Goal: Information Seeking & Learning: Compare options

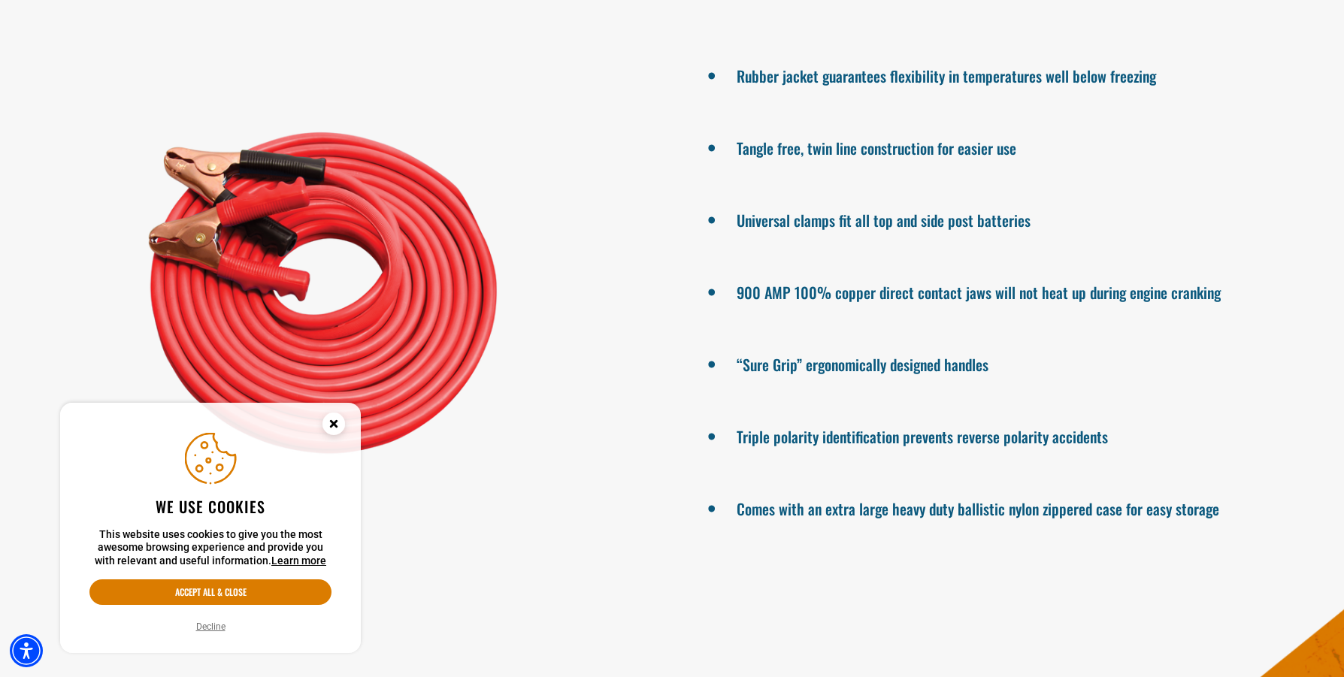
scroll to position [1858, 0]
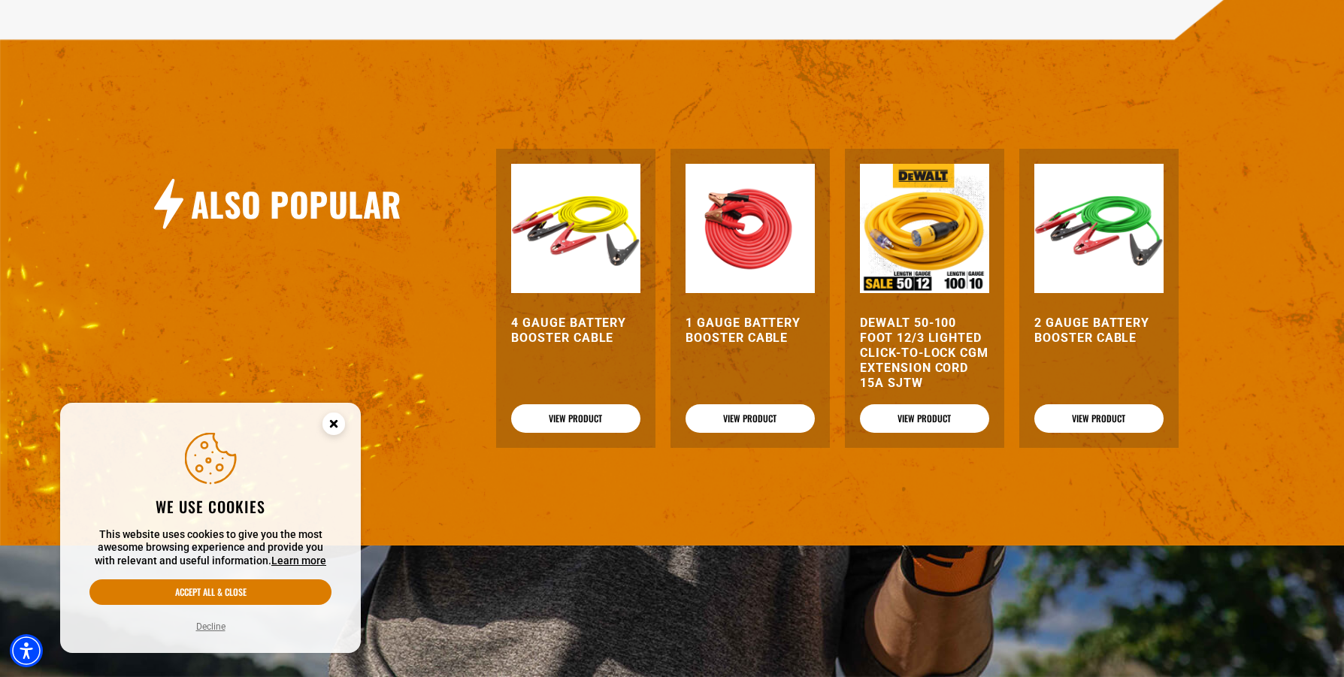
click at [597, 328] on h3 "4 Gauge Battery Booster Cable" at bounding box center [575, 331] width 129 height 30
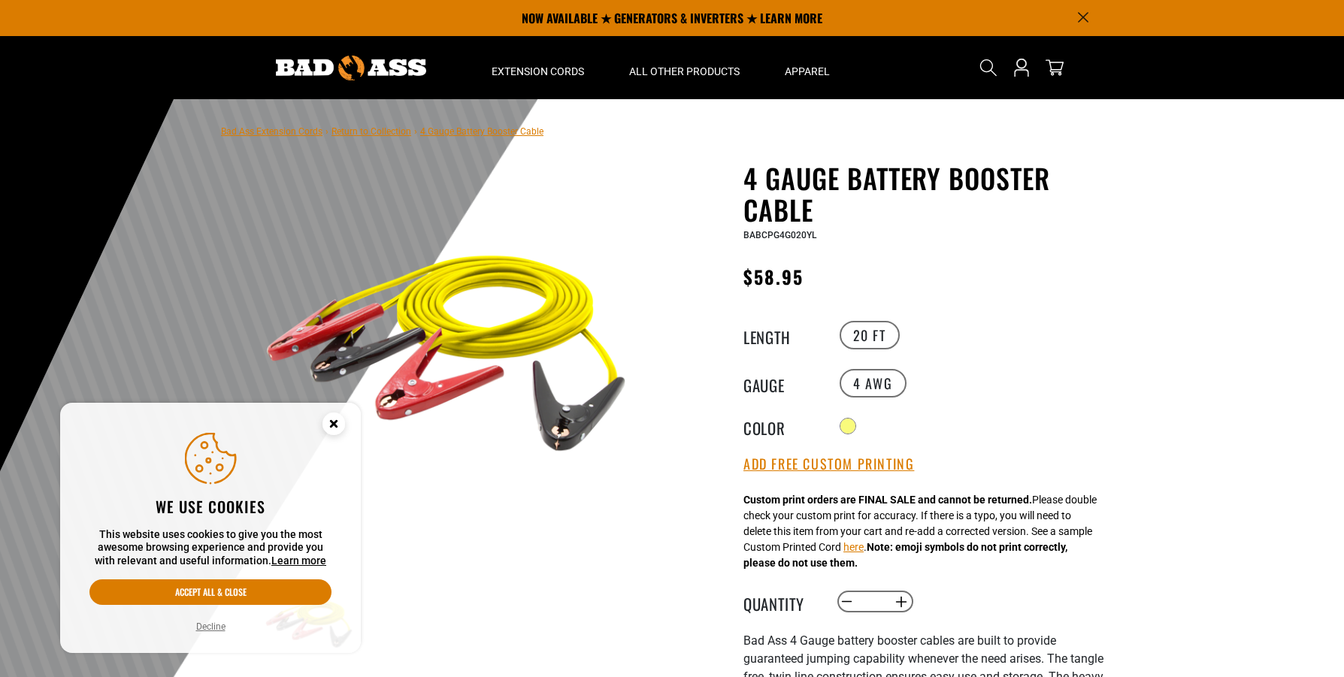
click at [334, 428] on circle "Cookie Consent" at bounding box center [333, 424] width 23 height 23
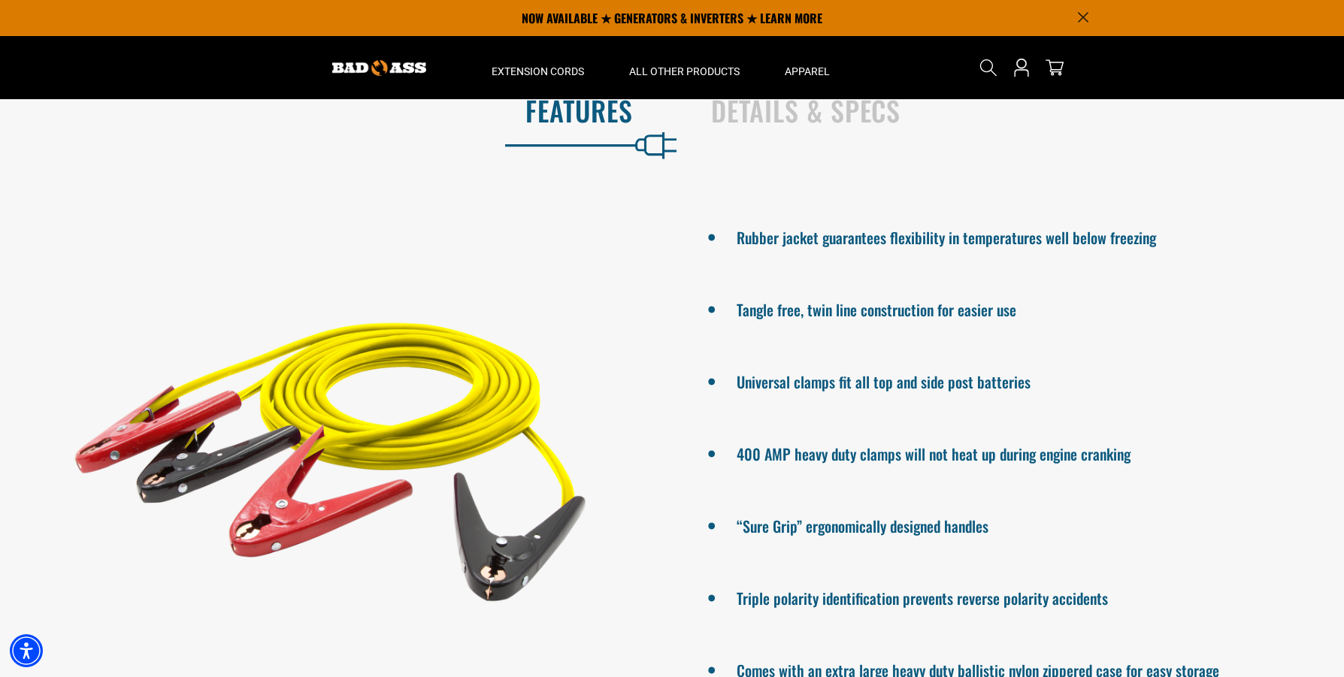
scroll to position [959, 0]
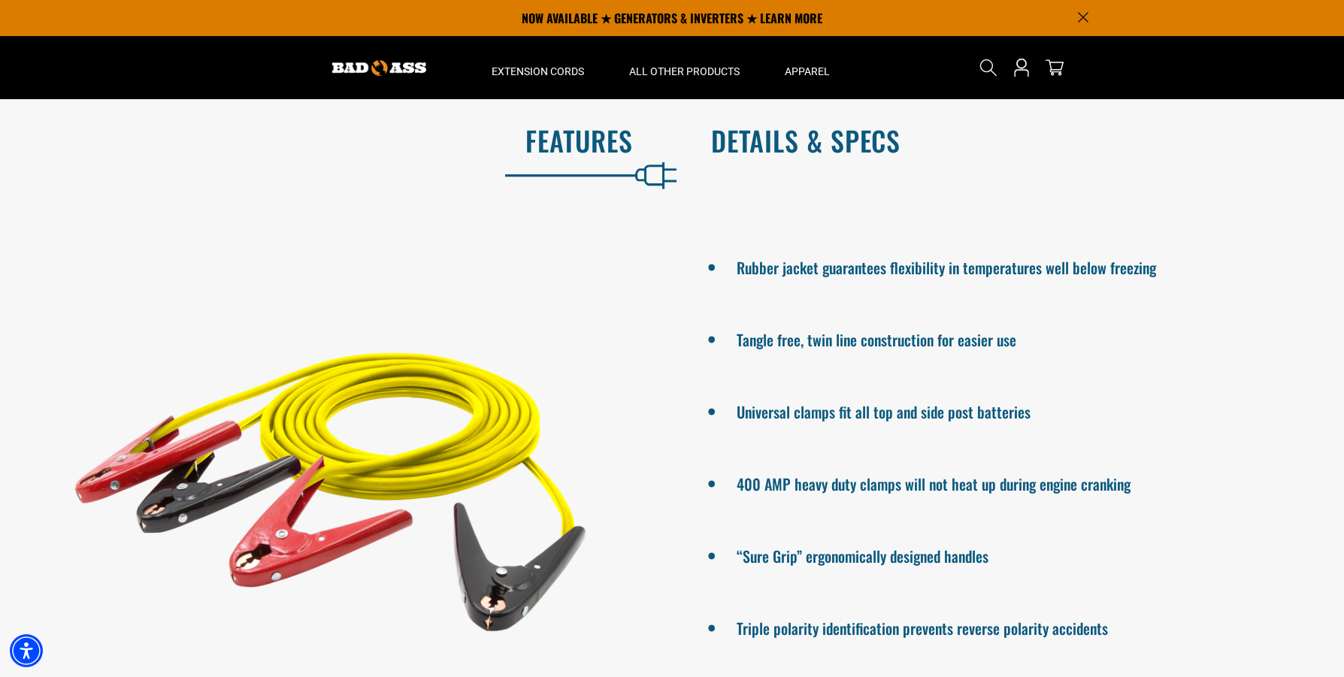
click at [806, 134] on h2 "Details & Specs" at bounding box center [1011, 141] width 601 height 32
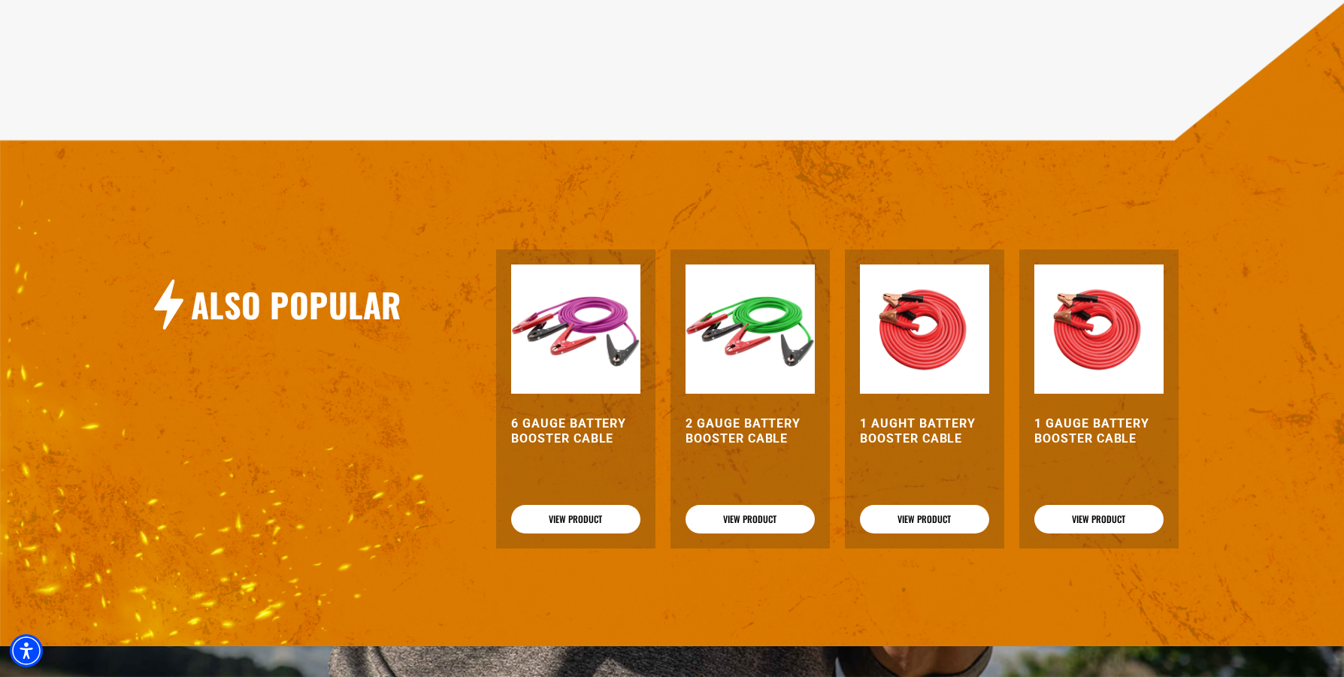
scroll to position [1476, 0]
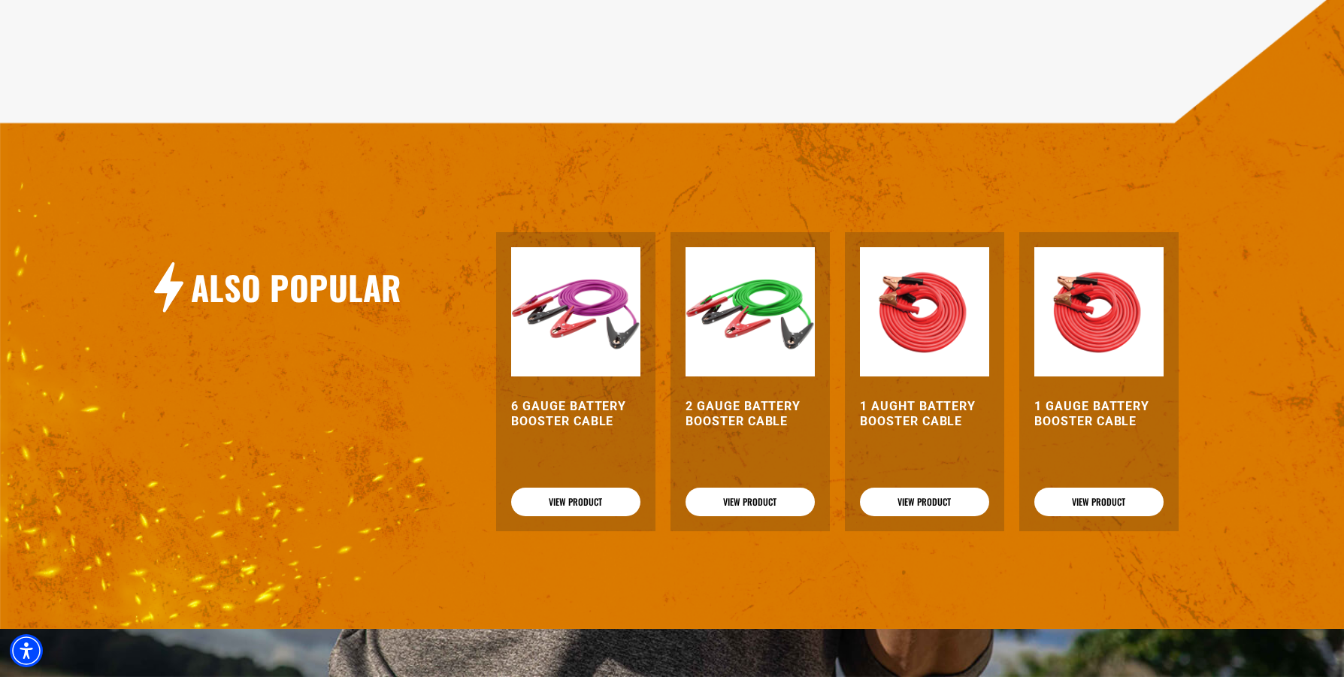
click at [546, 401] on h3 "6 Gauge Battery Booster Cable" at bounding box center [575, 414] width 129 height 30
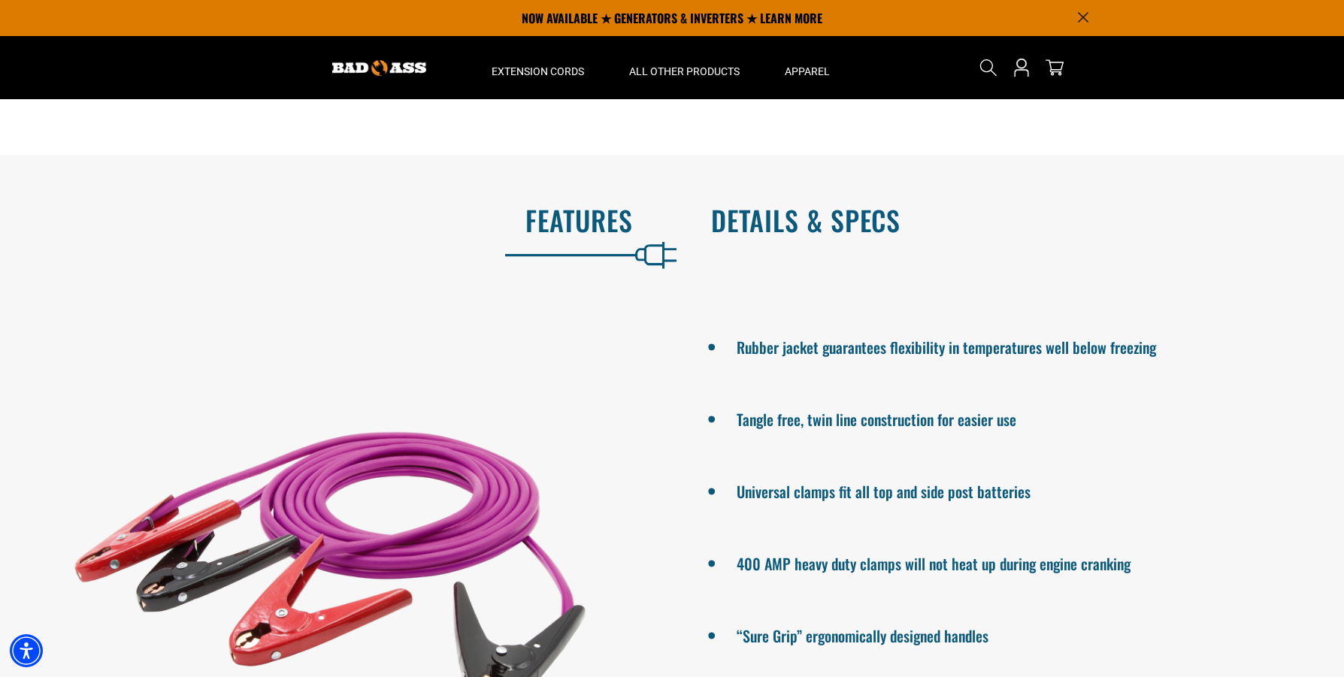
scroll to position [876, 0]
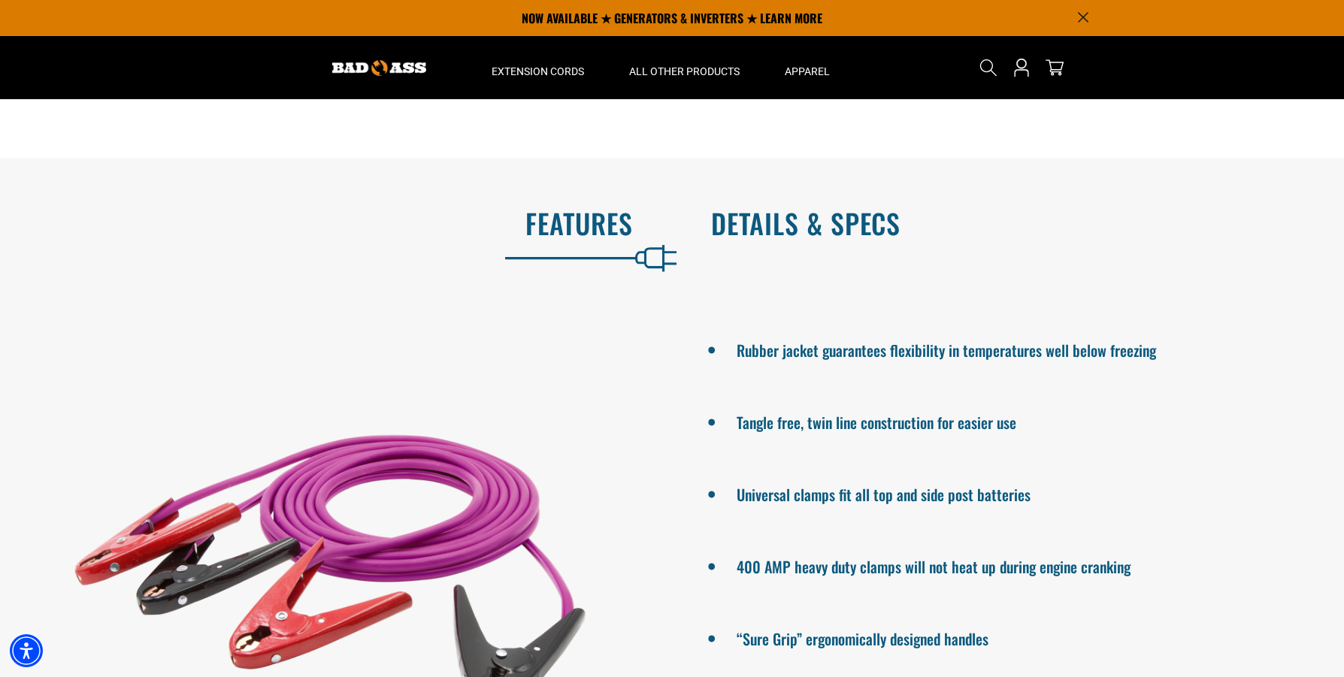
click at [763, 234] on h2 "Details & Specs" at bounding box center [1011, 223] width 601 height 32
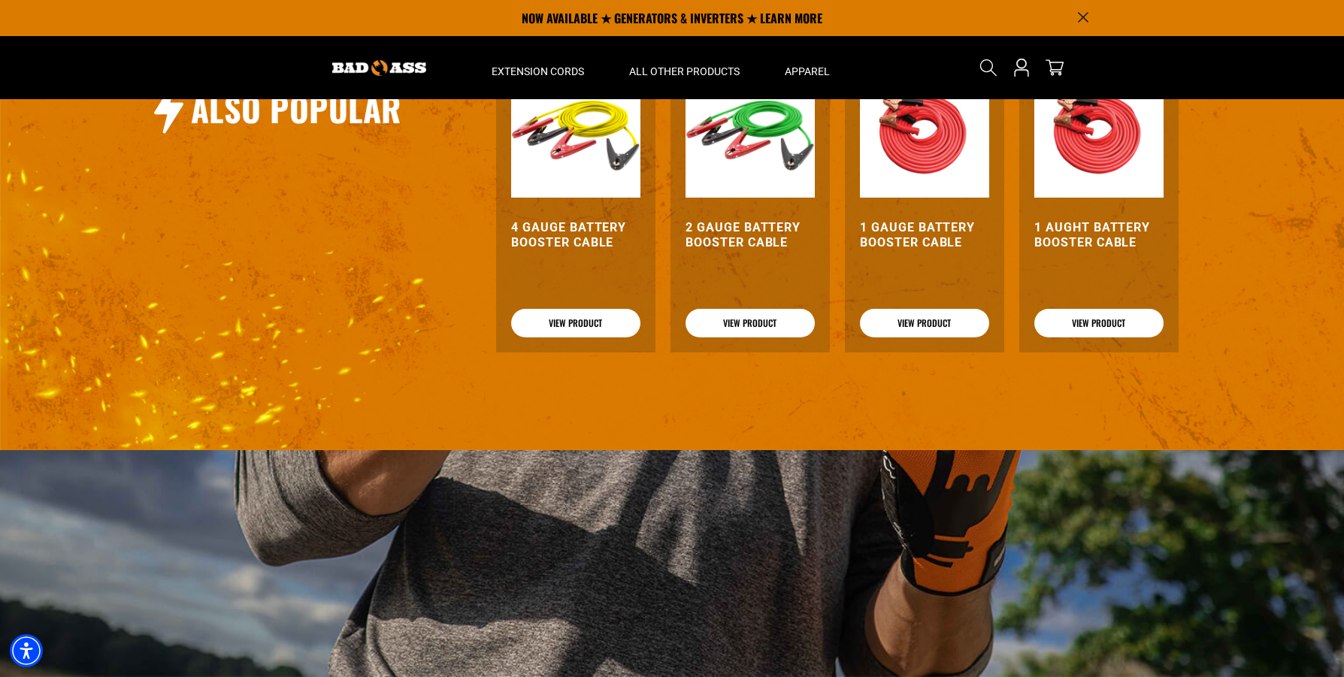
scroll to position [0, 0]
